Goal: Navigation & Orientation: Find specific page/section

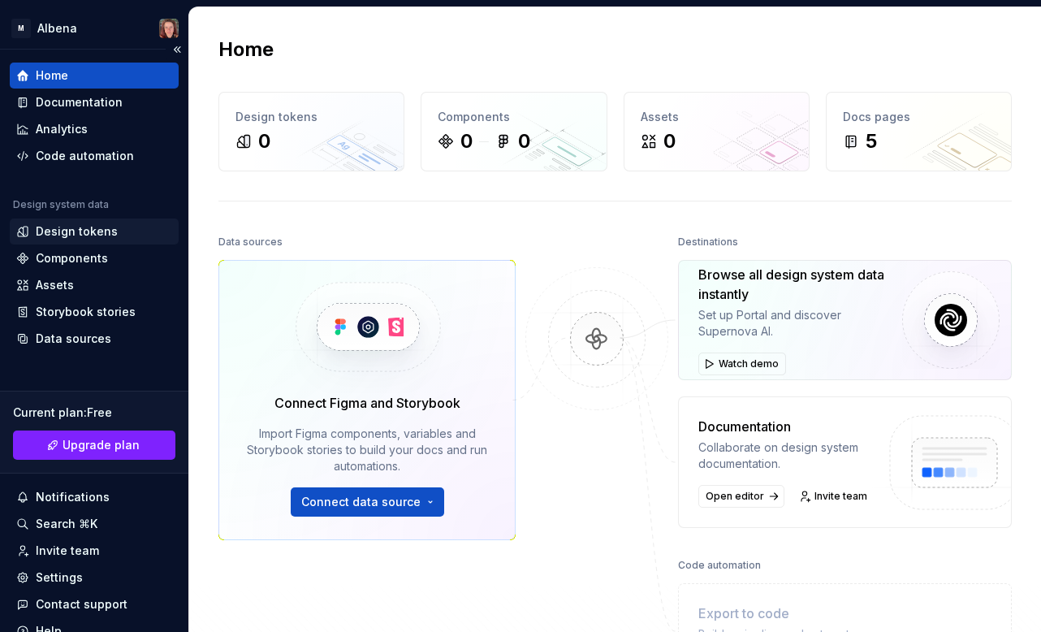
click at [69, 228] on div "Design tokens" at bounding box center [77, 231] width 82 height 16
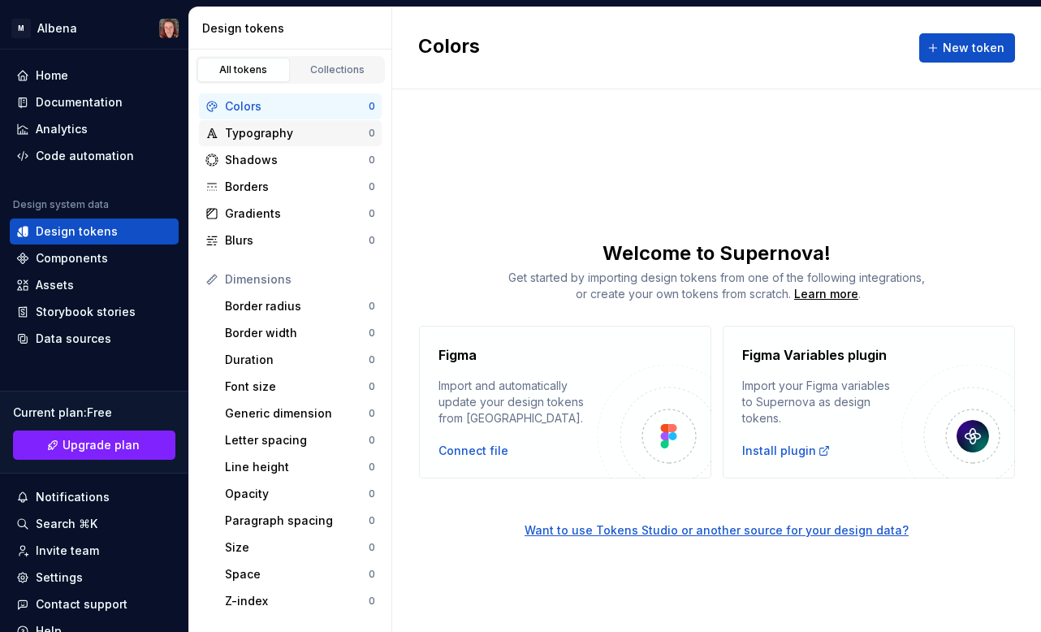
click at [254, 134] on div "Typography" at bounding box center [297, 133] width 144 height 16
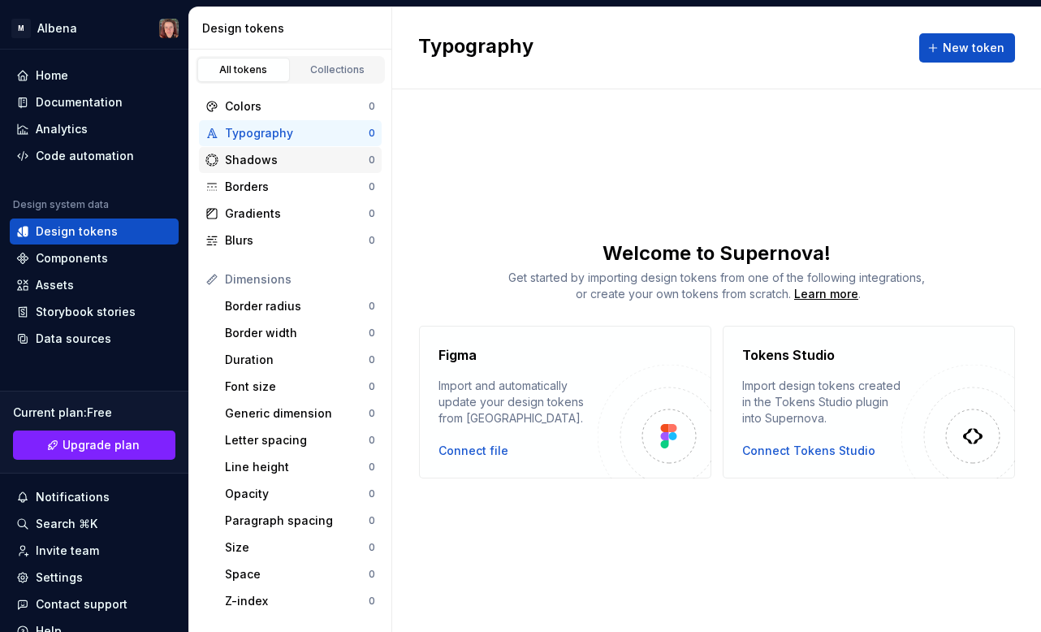
click at [252, 166] on div "Shadows" at bounding box center [297, 160] width 144 height 16
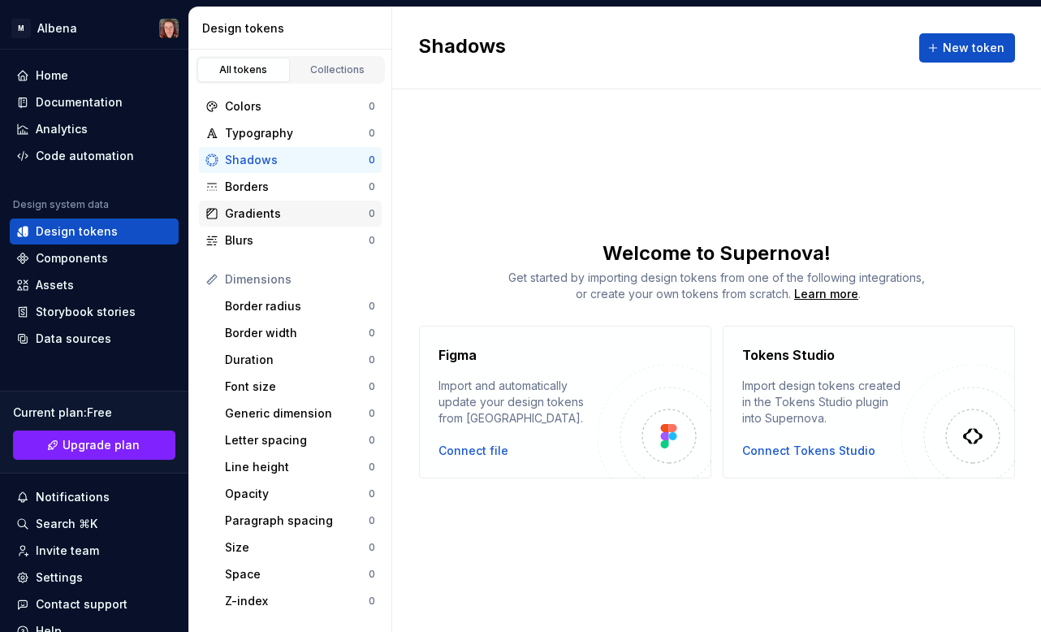
click at [253, 204] on div "Gradients 0" at bounding box center [290, 214] width 183 height 26
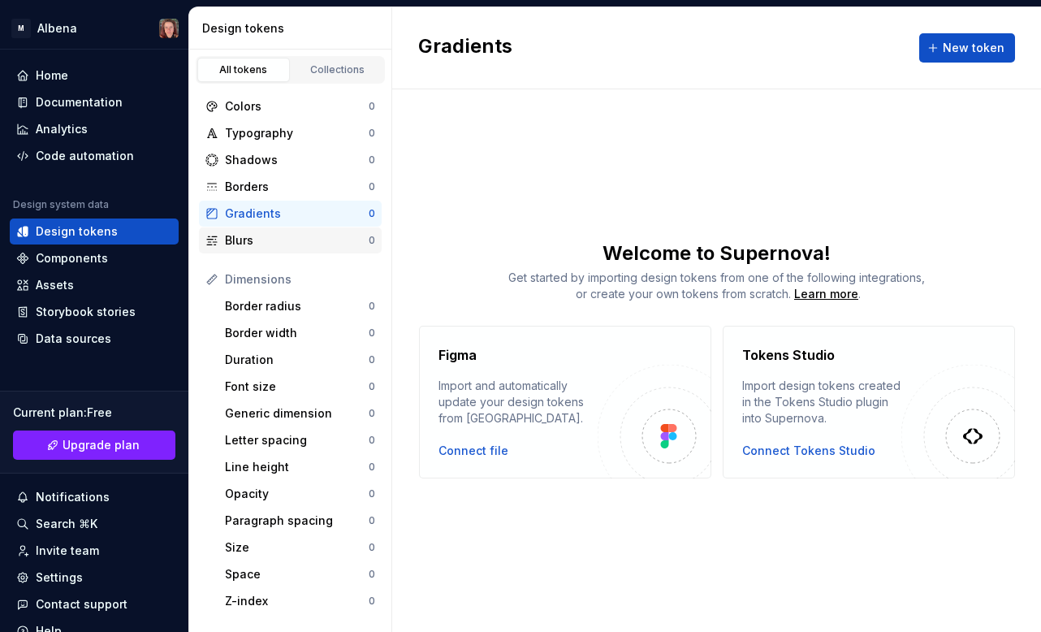
click at [236, 231] on div "Blurs 0" at bounding box center [290, 240] width 183 height 26
